Goal: Task Accomplishment & Management: Use online tool/utility

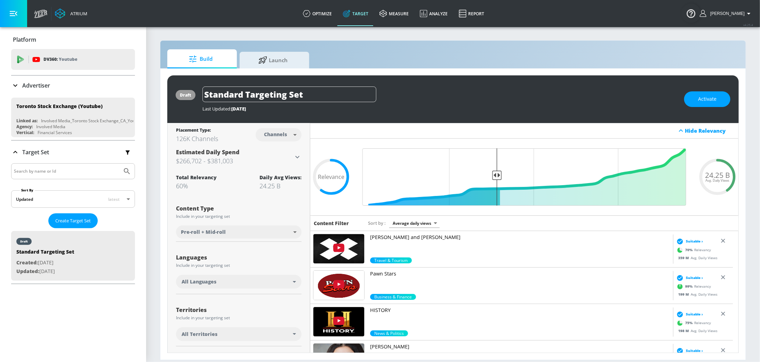
click at [37, 86] on p "Advertiser" at bounding box center [36, 86] width 28 height 8
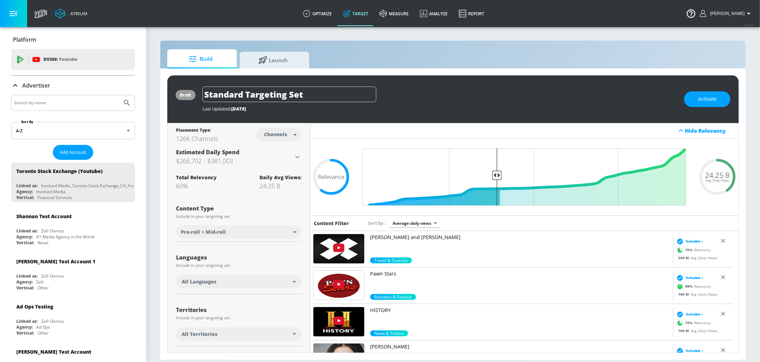
click at [62, 107] on div at bounding box center [73, 103] width 124 height 16
click at [62, 104] on input "Search by name" at bounding box center [66, 102] width 105 height 9
type input "s"
type input "MGA"
click at [119, 95] on button "Submit Search" at bounding box center [126, 102] width 15 height 15
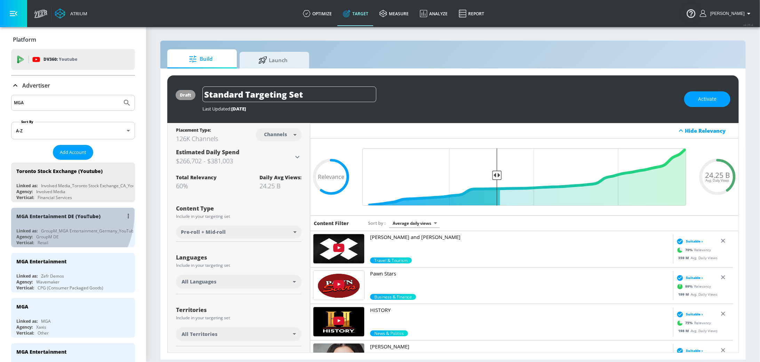
click at [44, 213] on div "MGA Entertainment DE (YouTube)" at bounding box center [58, 216] width 84 height 7
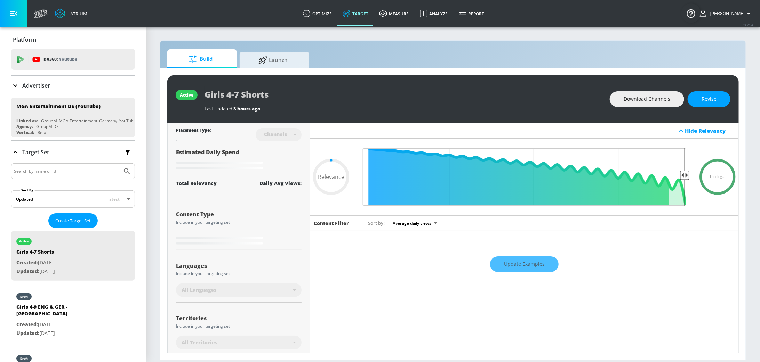
click at [528, 268] on div "Update Examples" at bounding box center [524, 264] width 428 height 24
type input "0.5"
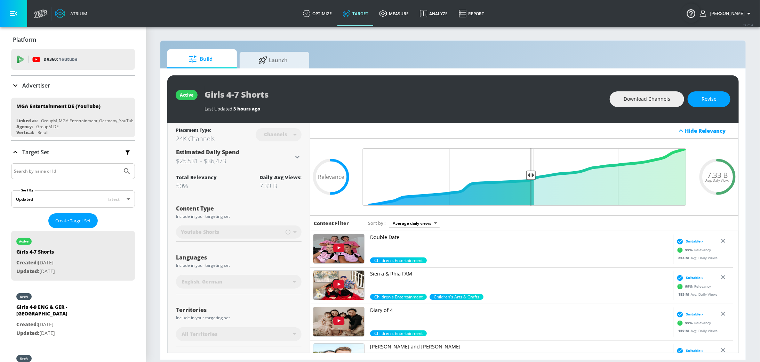
click at [24, 83] on p "Advertiser" at bounding box center [36, 86] width 28 height 8
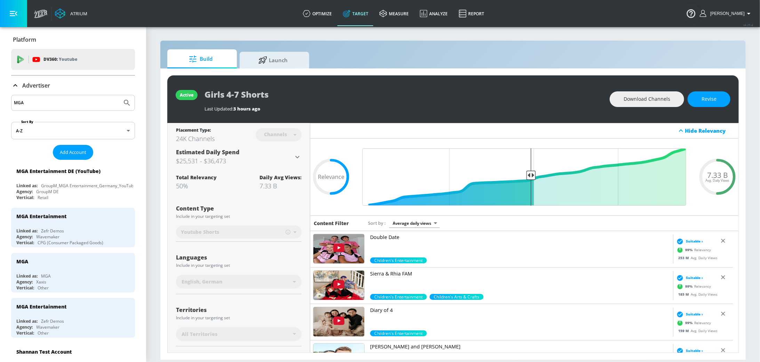
click at [63, 104] on input "MGA" at bounding box center [66, 102] width 105 height 9
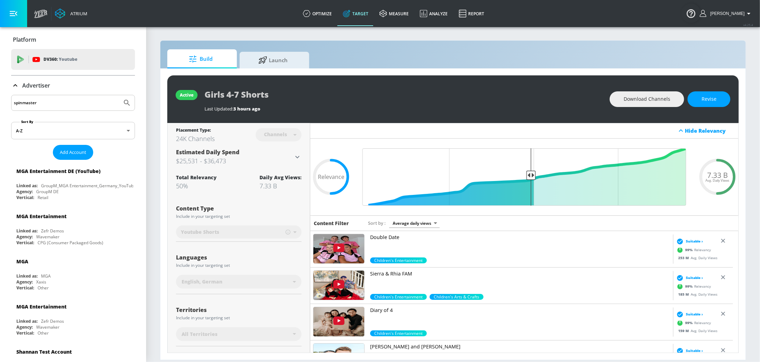
type input "spinmaster"
click at [119, 95] on button "Submit Search" at bounding box center [126, 102] width 15 height 15
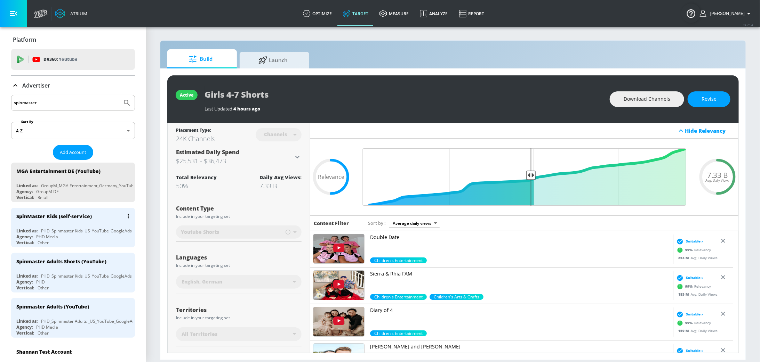
click at [70, 224] on div "SpinMaster Kids (self-service) Linked as: PHD_Spinmaster Kids_US_YouTube_Google…" at bounding box center [73, 228] width 124 height 40
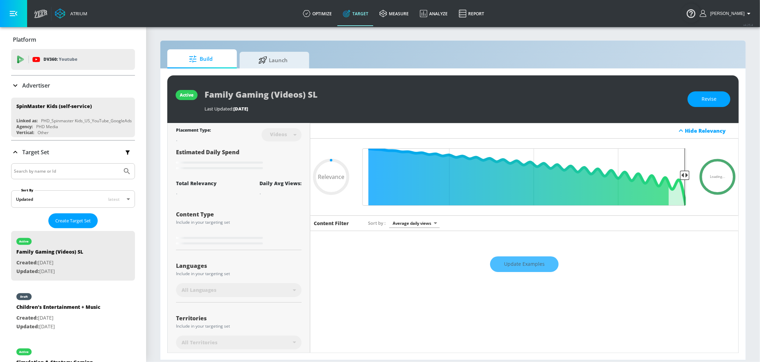
type input "0.4"
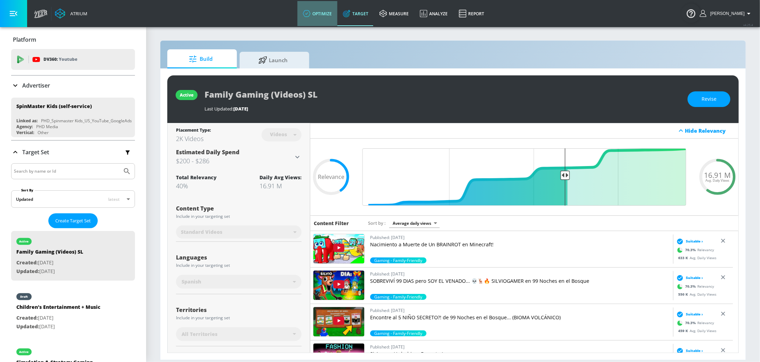
click at [310, 16] on icon at bounding box center [307, 14] width 8 height 8
